Goal: Navigation & Orientation: Find specific page/section

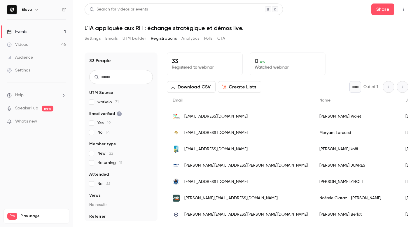
click at [38, 32] on link "Events 1" at bounding box center [36, 31] width 73 height 13
